Goal: Information Seeking & Learning: Learn about a topic

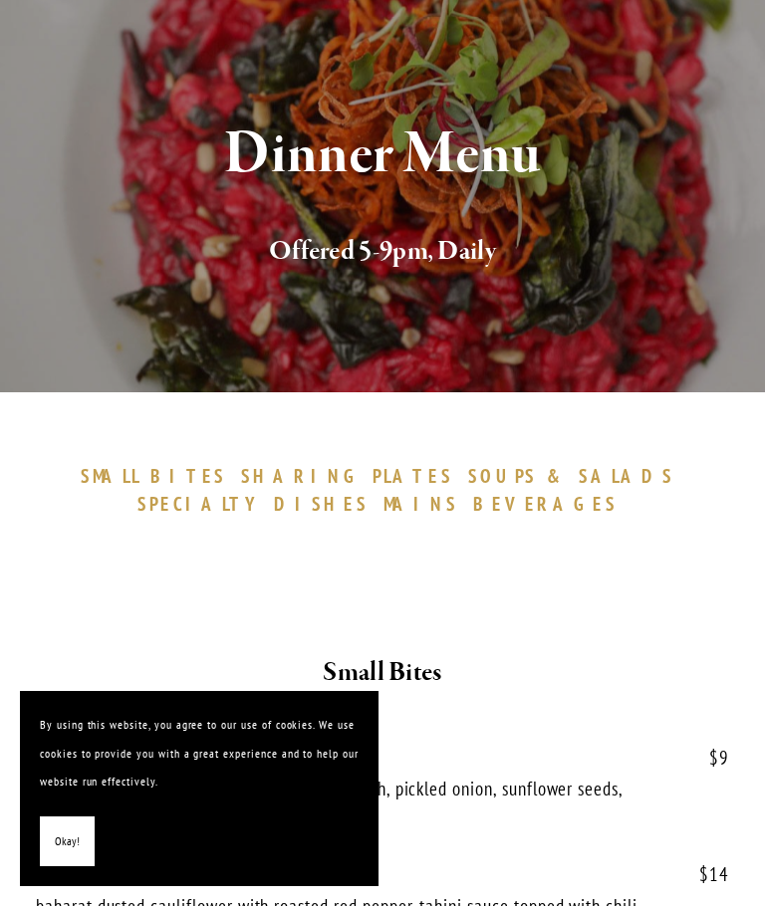
scroll to position [208, 0]
click at [80, 868] on button "Okay!" at bounding box center [67, 842] width 55 height 51
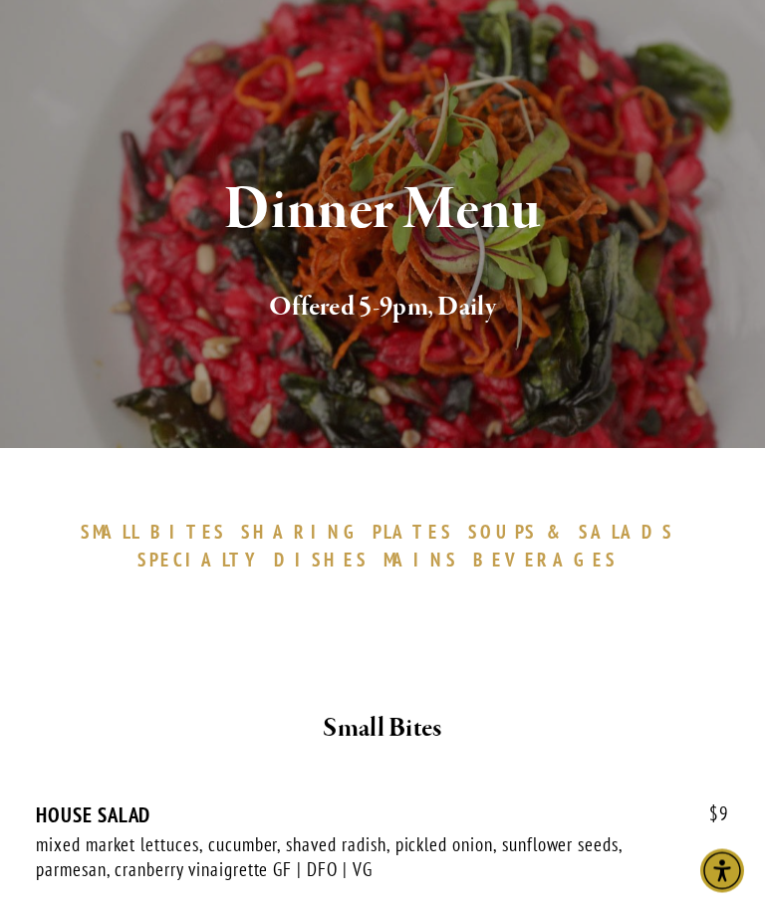
scroll to position [0, 0]
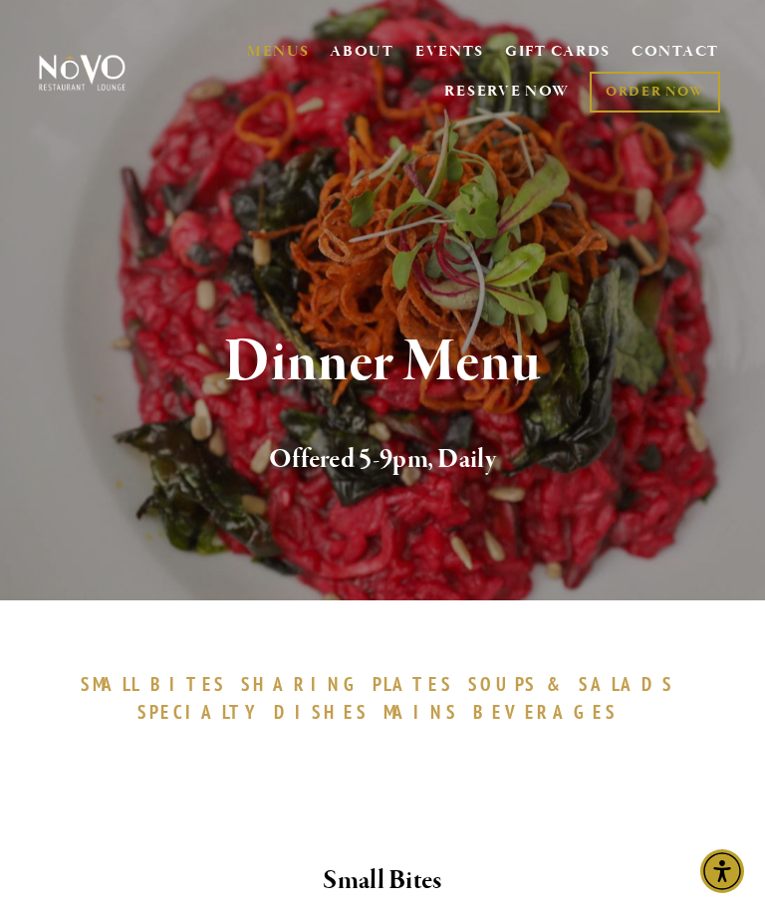
click at [473, 723] on span "BEVERAGES" at bounding box center [545, 712] width 145 height 24
click at [66, 54] on img at bounding box center [82, 72] width 93 height 37
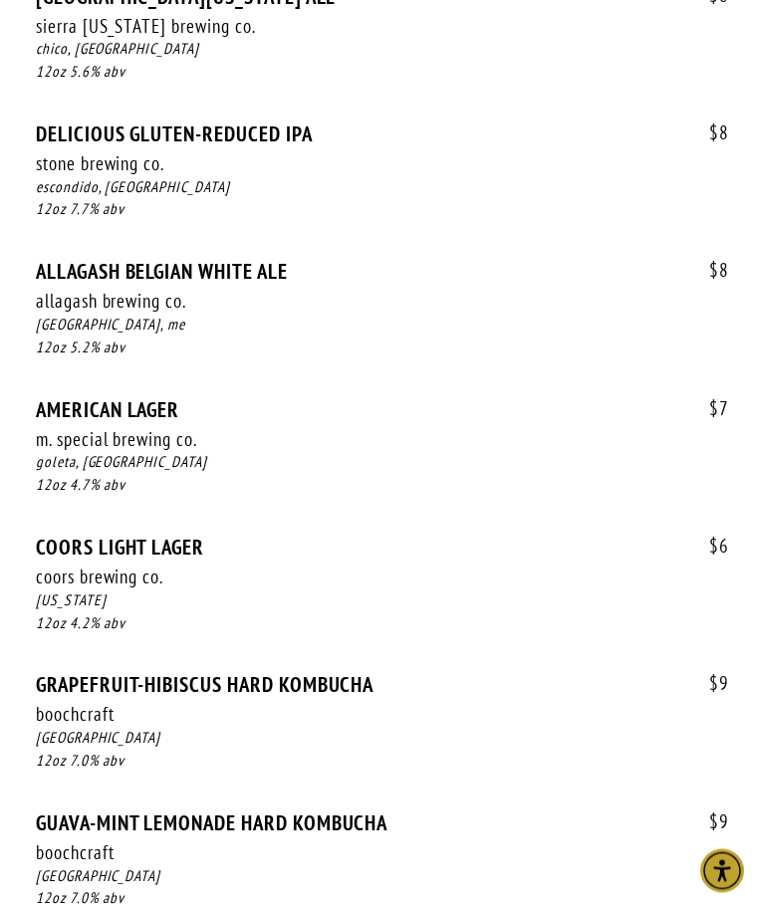
scroll to position [2550, 0]
